Goal: Transaction & Acquisition: Download file/media

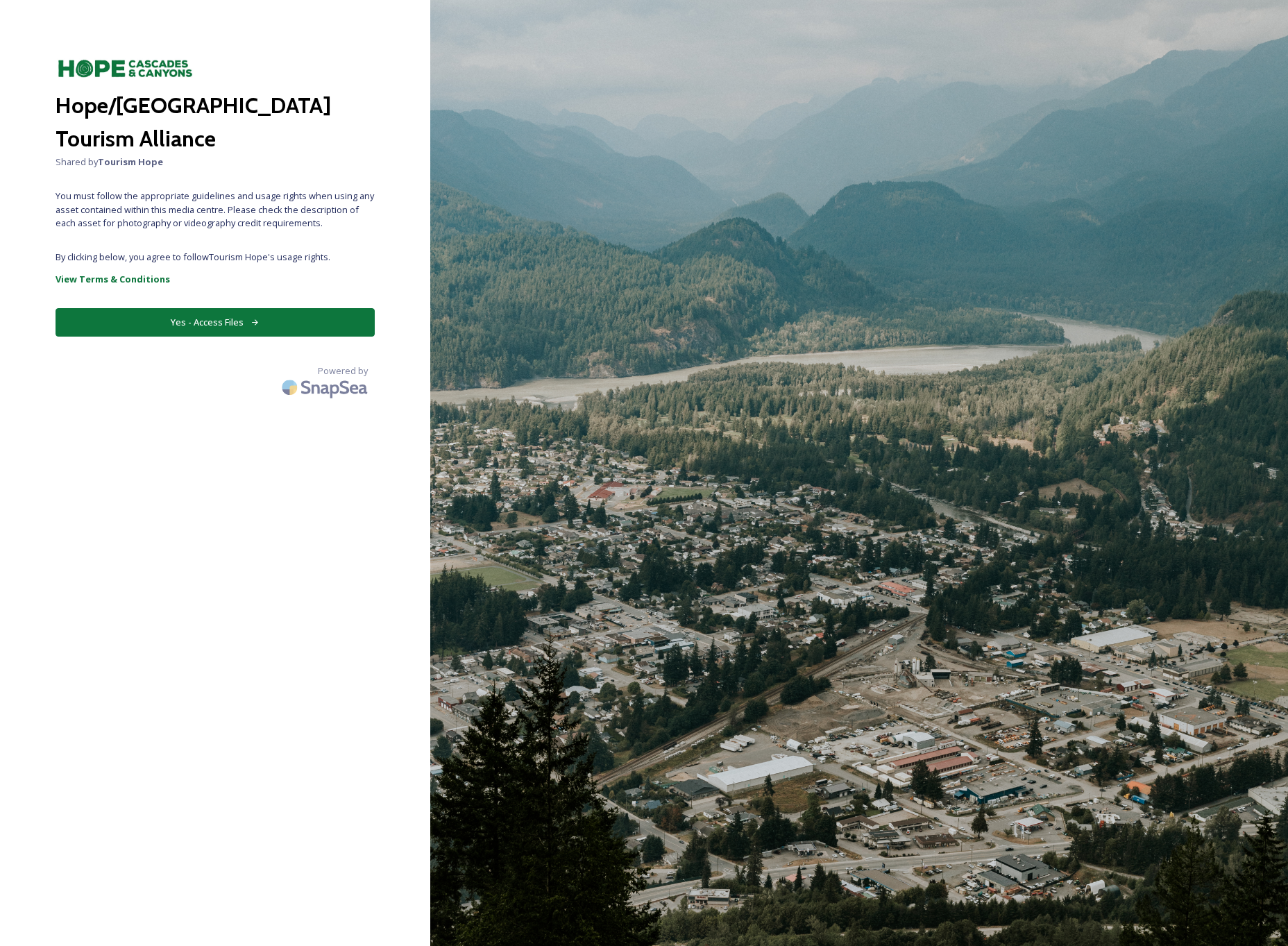
click at [234, 322] on button "Yes - Access Files" at bounding box center [215, 321] width 320 height 28
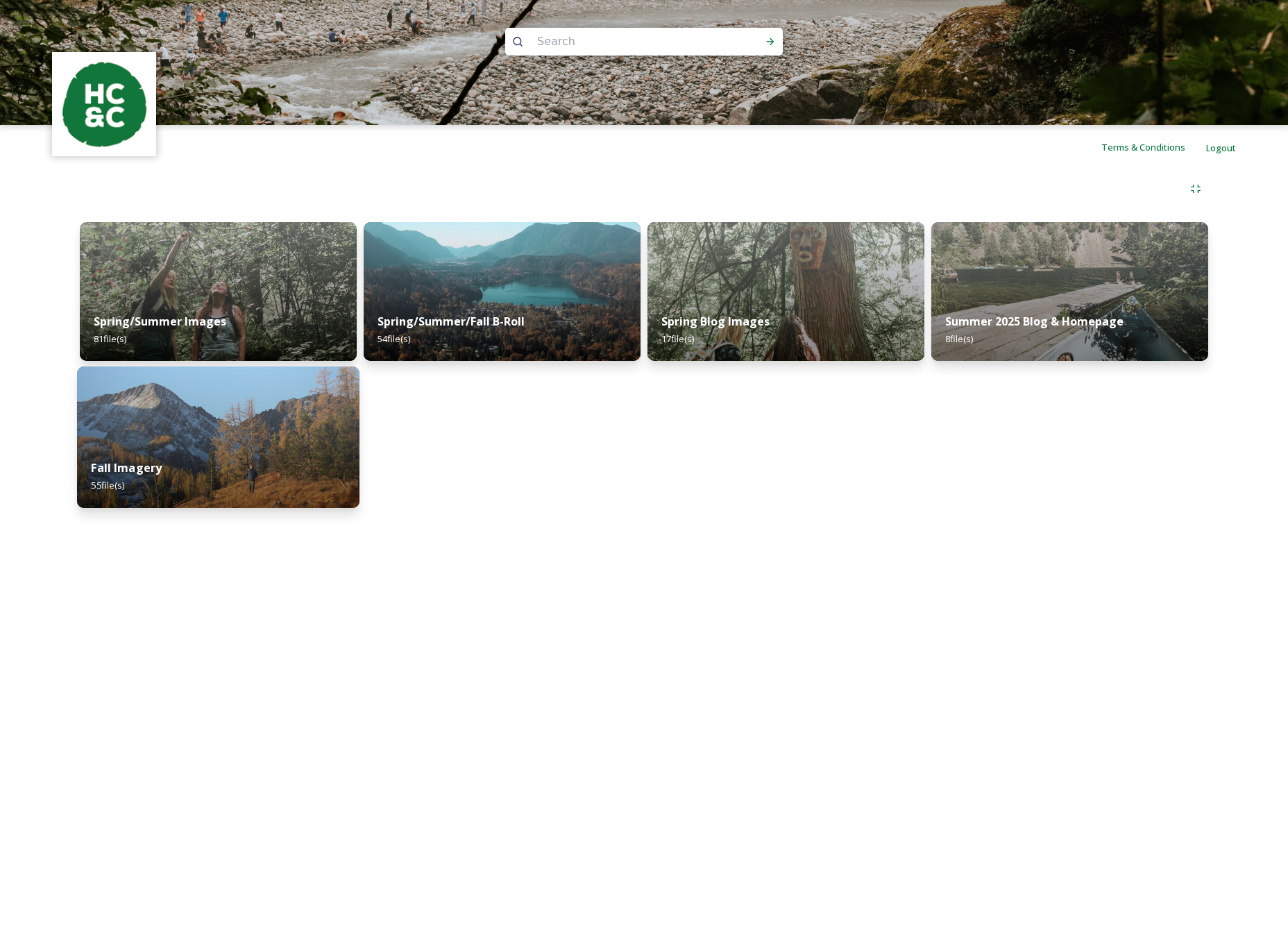
click at [303, 450] on div "Fall Imagery 55 file(s)" at bounding box center [218, 477] width 282 height 64
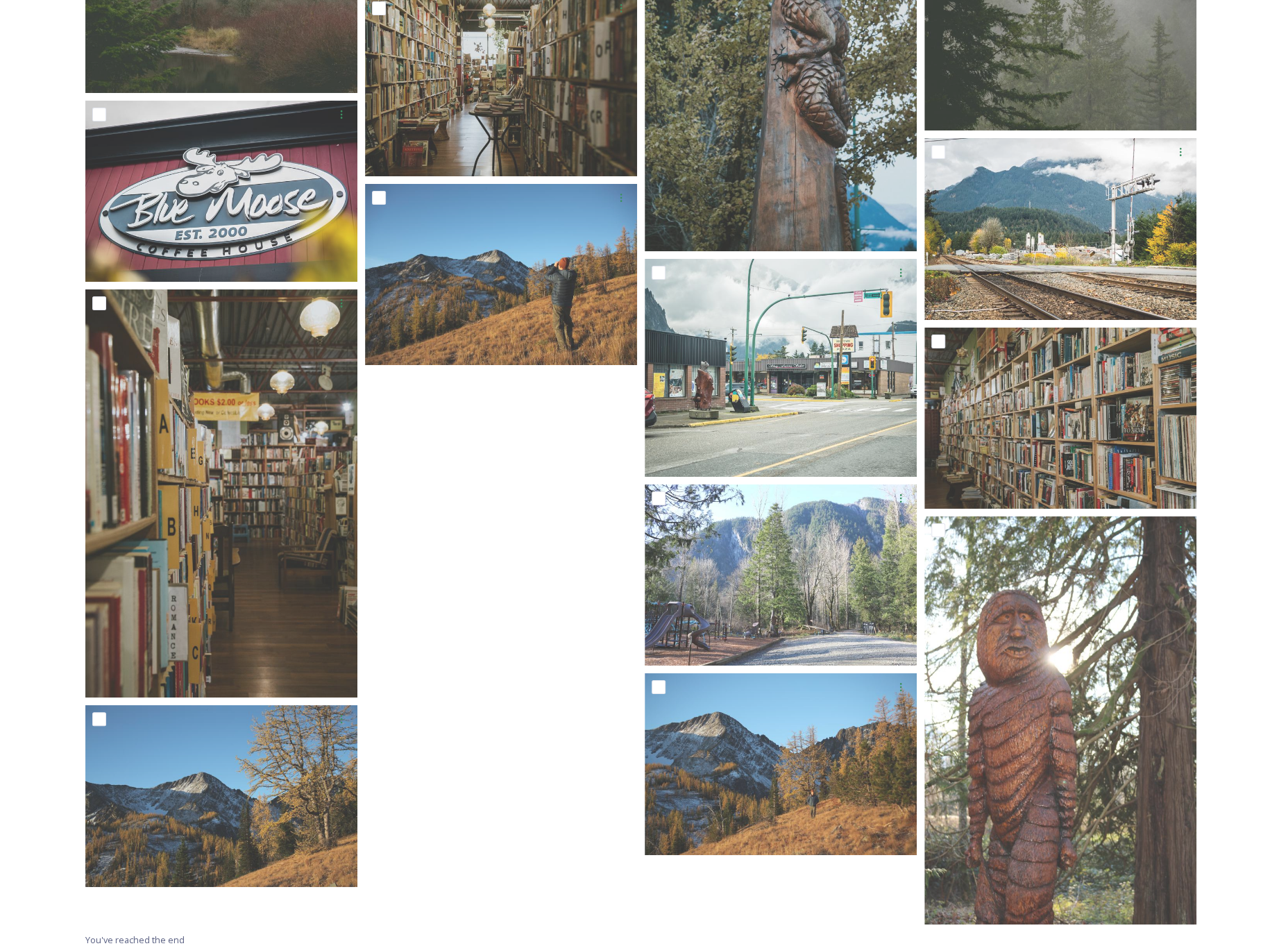
scroll to position [3610, 0]
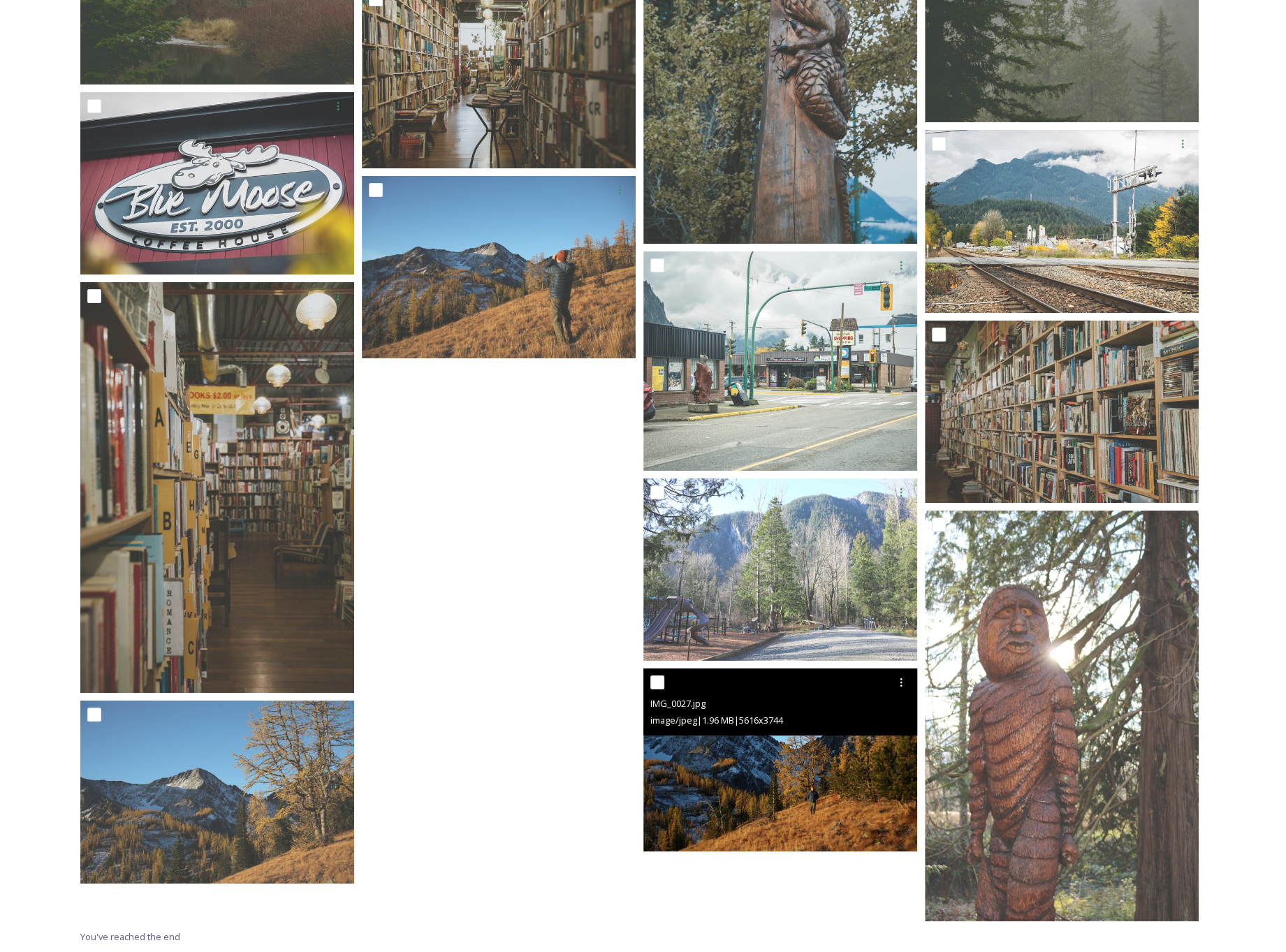
click at [758, 778] on img at bounding box center [781, 759] width 274 height 183
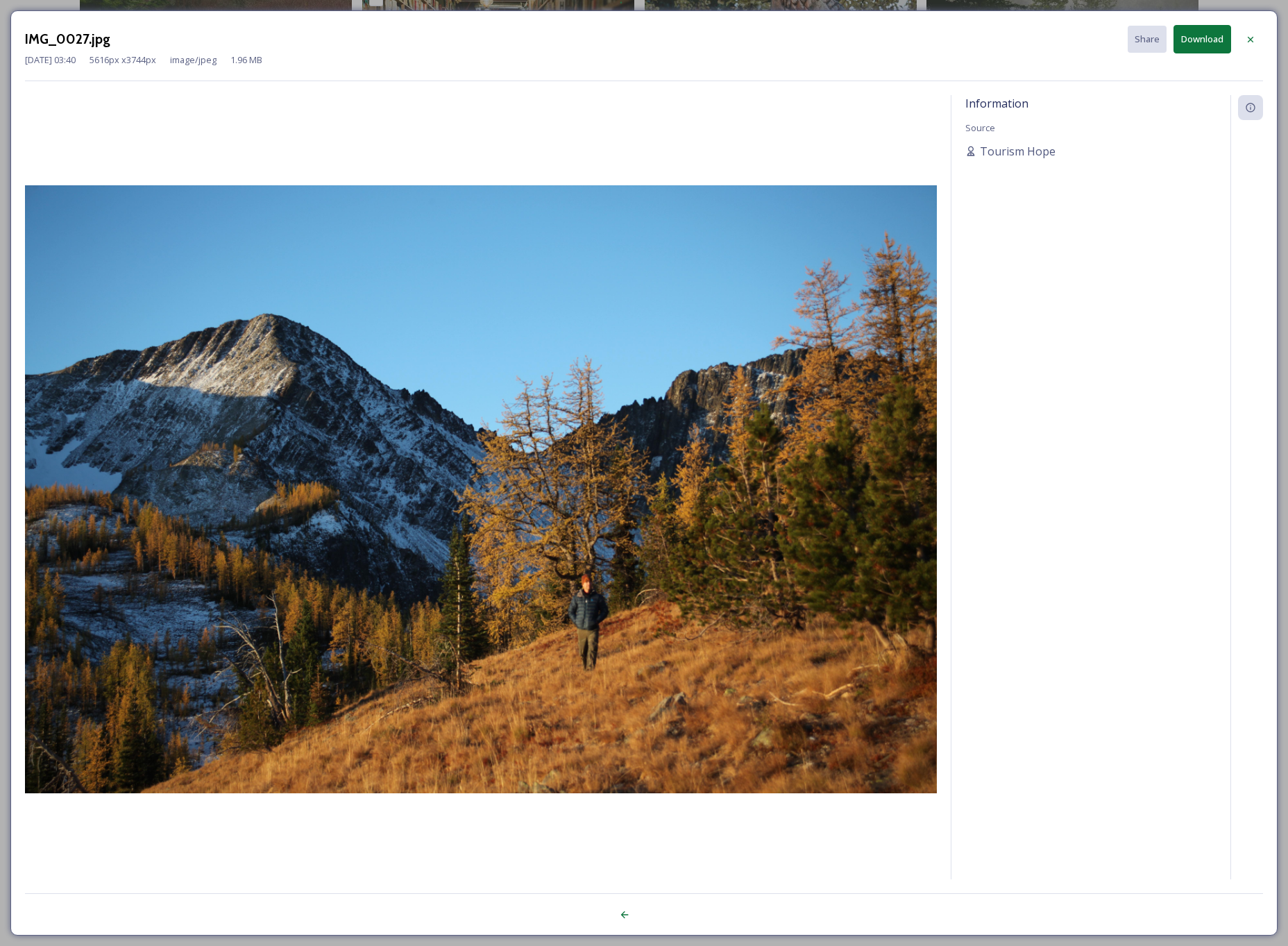
click at [1207, 40] on button "Download" at bounding box center [1202, 39] width 57 height 28
click at [476, 278] on img at bounding box center [481, 488] width 912 height 607
